Goal: Transaction & Acquisition: Obtain resource

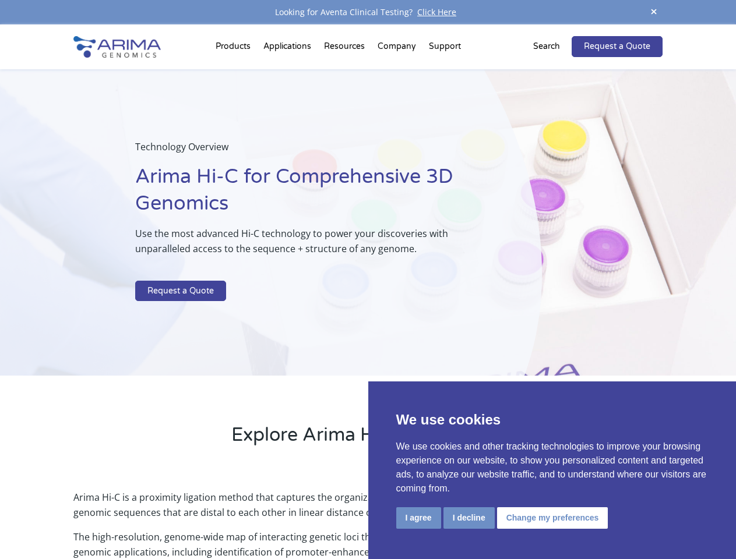
click at [368, 280] on p at bounding box center [309, 273] width 348 height 15
click at [418, 518] on button "I agree" at bounding box center [418, 518] width 45 height 22
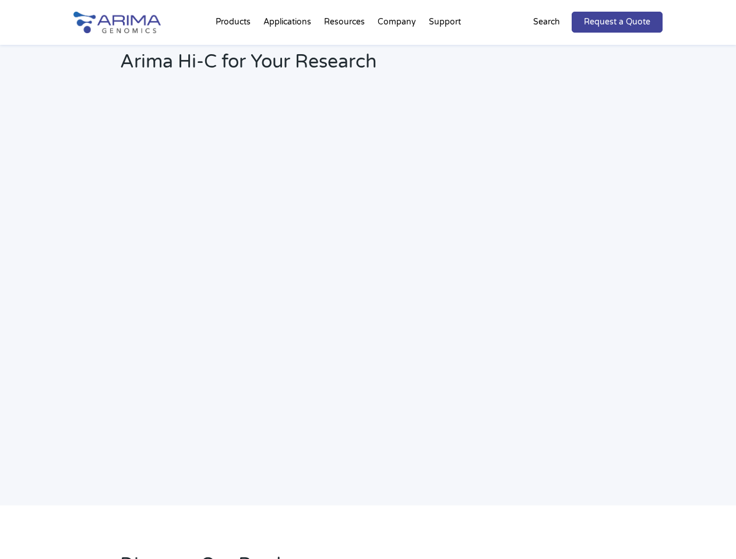
click at [654, 12] on link "Request a Quote" at bounding box center [617, 22] width 91 height 21
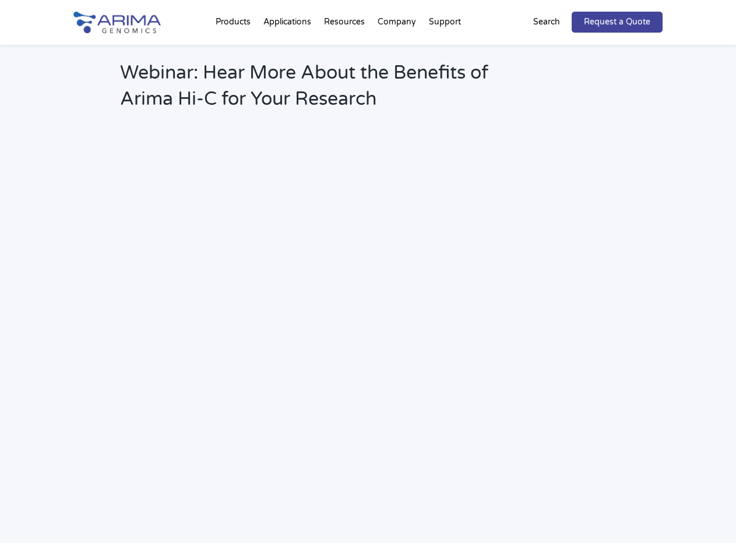
click at [235, 60] on h2 "Webinar: Hear More About the Benefits of Arima Hi-C for Your Research" at bounding box center [313, 90] width 387 height 61
click at [345, 60] on h2 "Webinar: Hear More About the Benefits of Arima Hi-C for Your Research" at bounding box center [313, 90] width 387 height 61
click at [397, 60] on h2 "Webinar: Hear More About the Benefits of Arima Hi-C for Your Research" at bounding box center [313, 90] width 387 height 61
click at [445, 60] on h2 "Webinar: Hear More About the Benefits of Arima Hi-C for Your Research" at bounding box center [313, 90] width 387 height 61
